Goal: Transaction & Acquisition: Purchase product/service

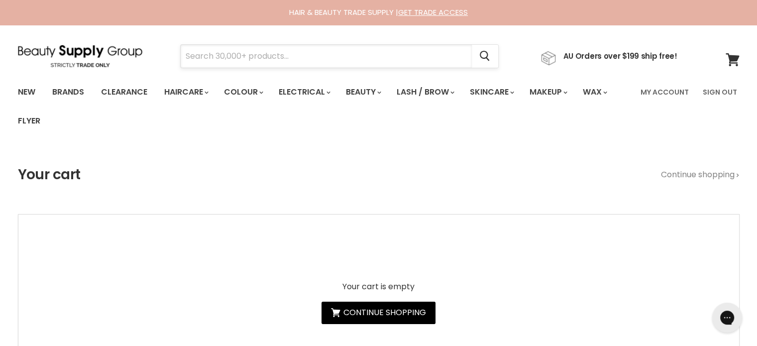
click at [212, 50] on input "Search" at bounding box center [326, 56] width 291 height 23
paste input "Moroccanoil Original Treatment"
type input "Moroccanoil Original Treatment"
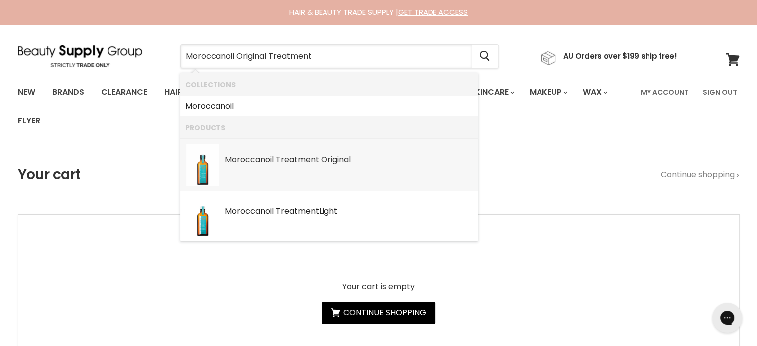
click at [307, 159] on b "Treatment" at bounding box center [297, 159] width 43 height 11
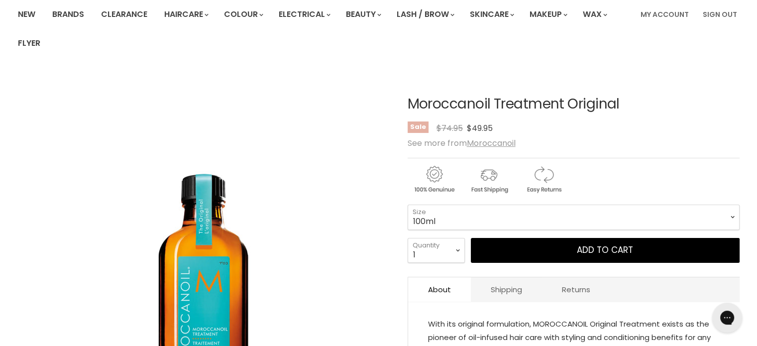
scroll to position [99, 0]
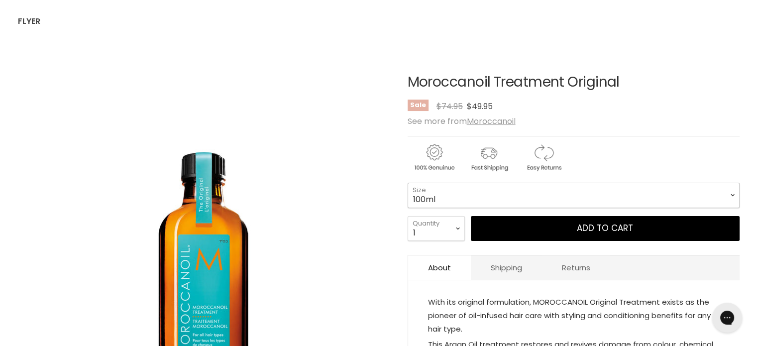
click at [445, 196] on select "100ml 200ml 25ml" at bounding box center [573, 195] width 332 height 25
click at [407, 183] on select "100ml 200ml 25ml" at bounding box center [573, 195] width 332 height 25
select select "200ml"
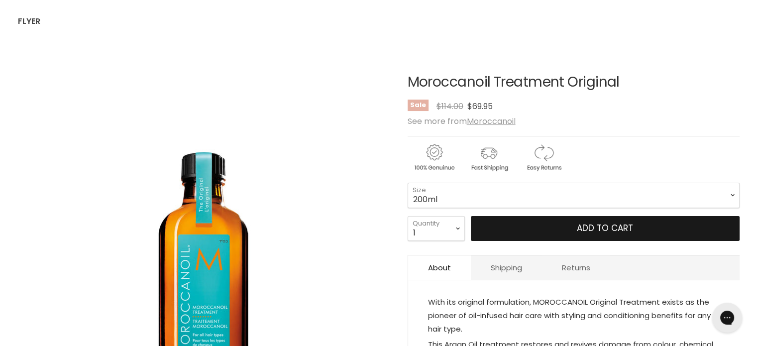
click at [574, 229] on button "Add to cart" at bounding box center [605, 228] width 269 height 25
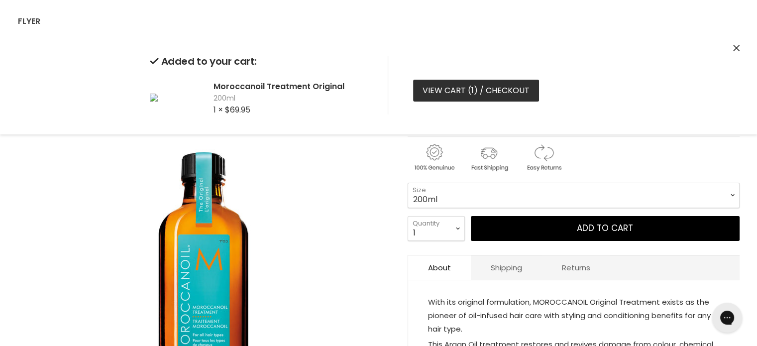
click at [471, 93] on span "1" at bounding box center [472, 90] width 2 height 11
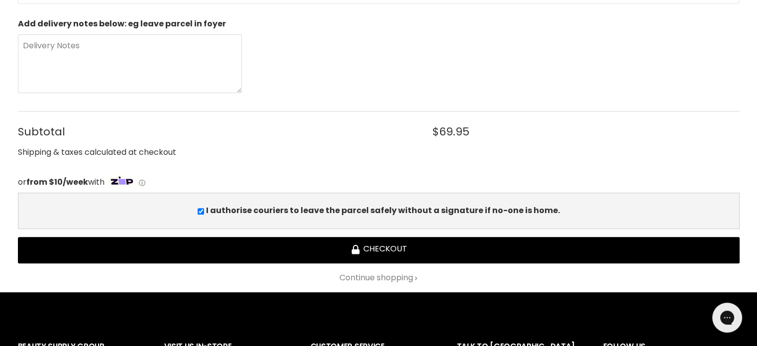
scroll to position [298, 0]
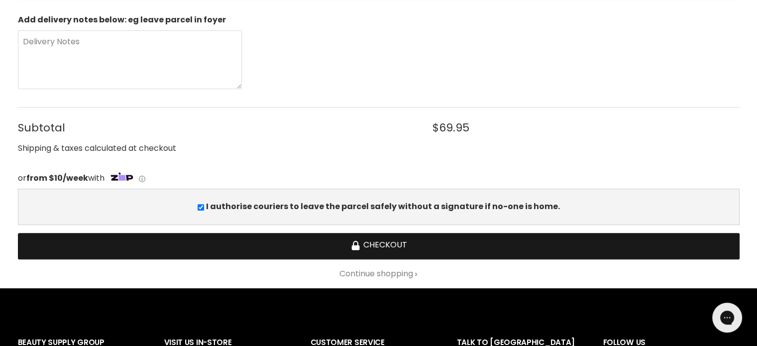
click at [391, 246] on button "Checkout" at bounding box center [378, 246] width 721 height 26
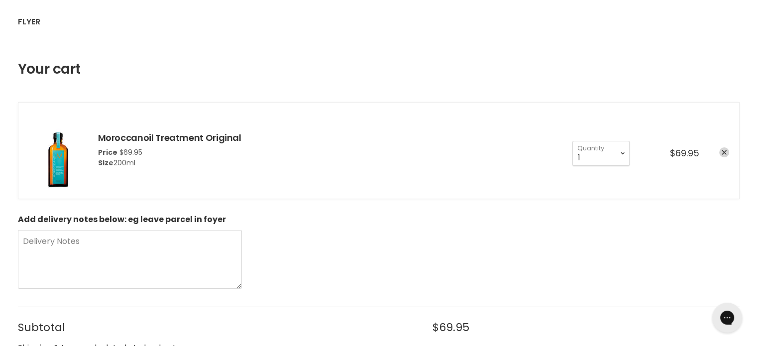
scroll to position [99, 0]
click at [724, 152] on icon "remove Moroccanoil Treatment Original" at bounding box center [723, 151] width 5 height 5
